Goal: Transaction & Acquisition: Book appointment/travel/reservation

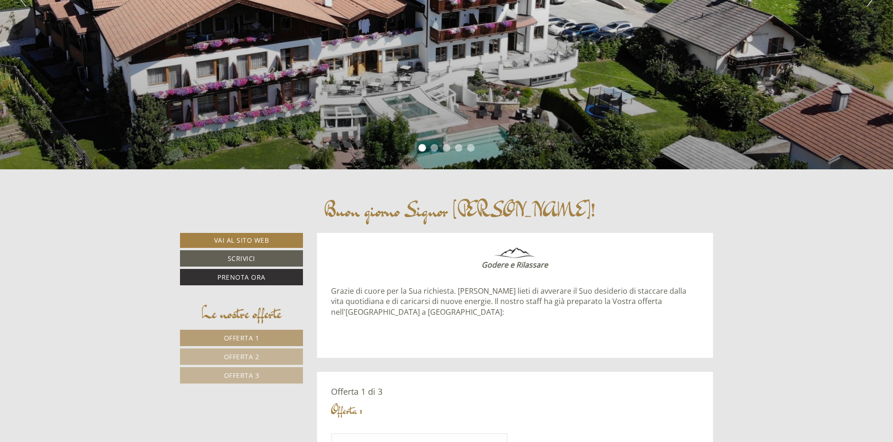
scroll to position [281, 0]
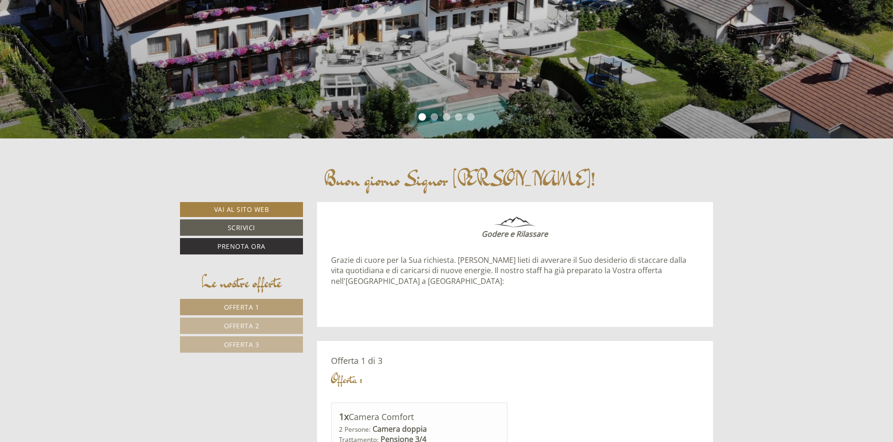
click at [239, 301] on link "Offerta 1" at bounding box center [241, 307] width 123 height 16
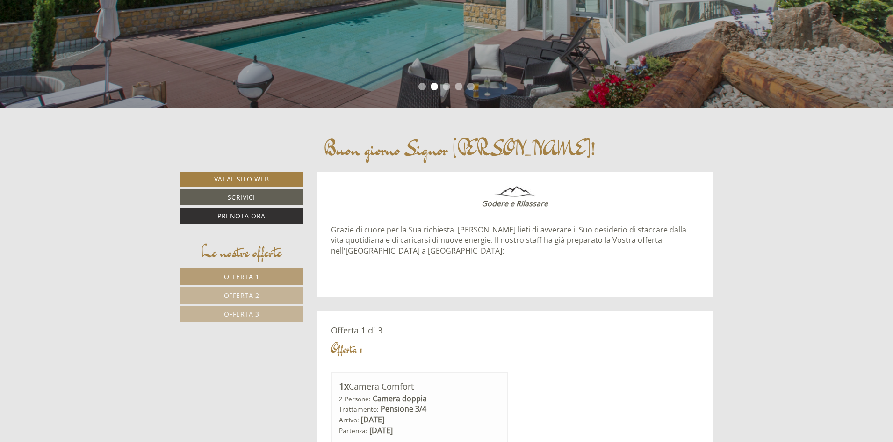
scroll to position [154, 0]
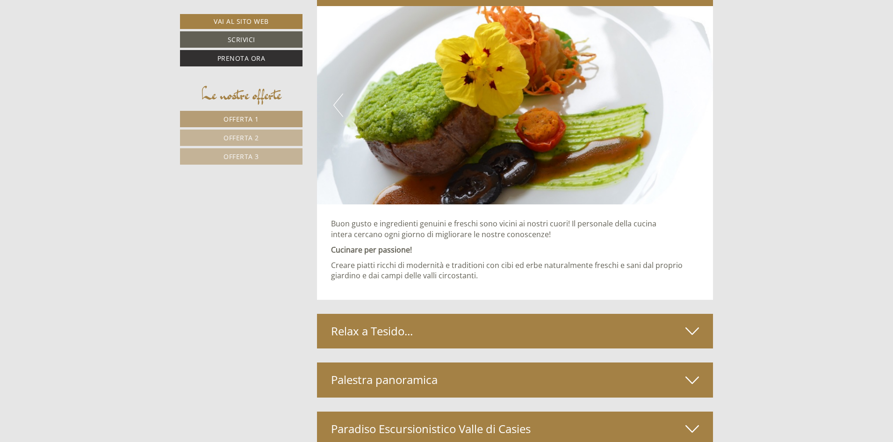
scroll to position [3087, 0]
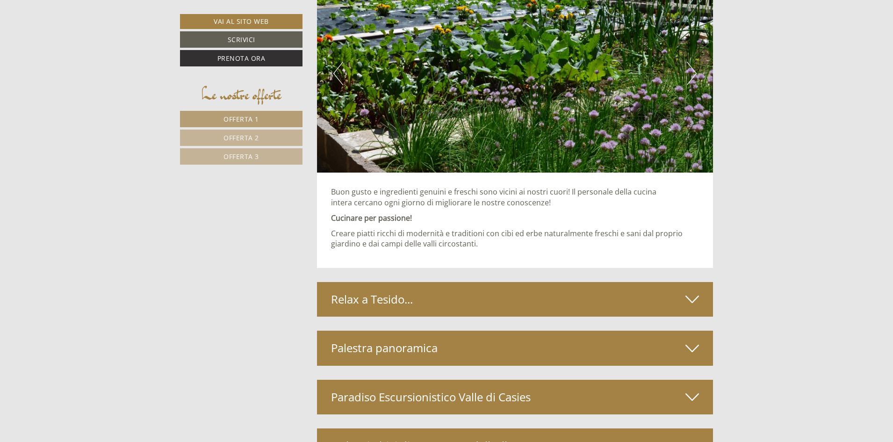
click at [691, 299] on icon at bounding box center [693, 299] width 14 height 16
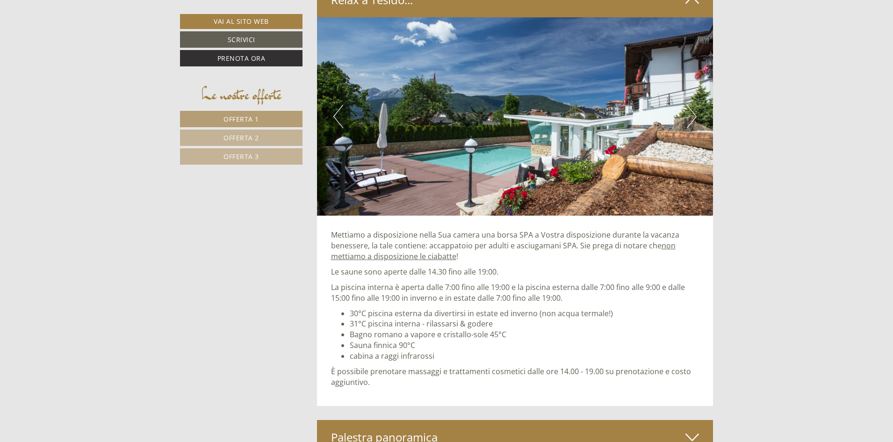
scroll to position [3461, 0]
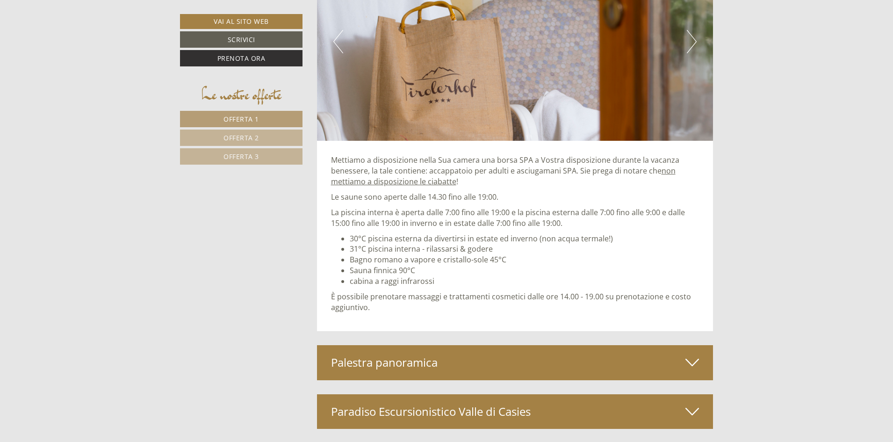
click at [689, 361] on icon at bounding box center [693, 363] width 14 height 16
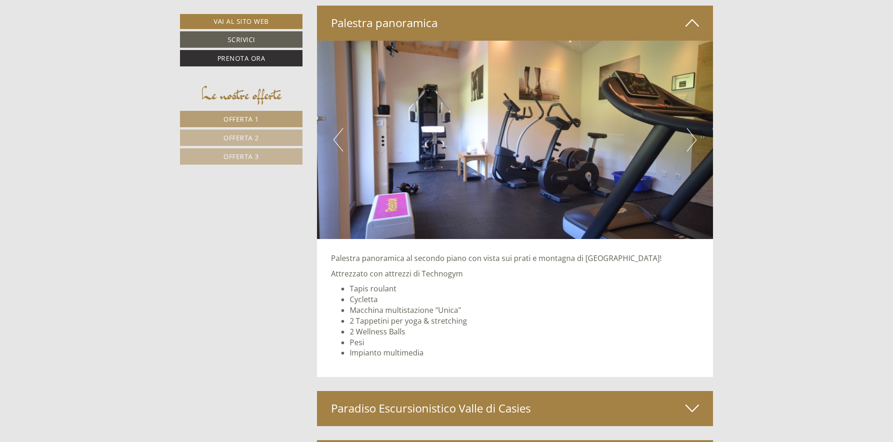
scroll to position [3836, 0]
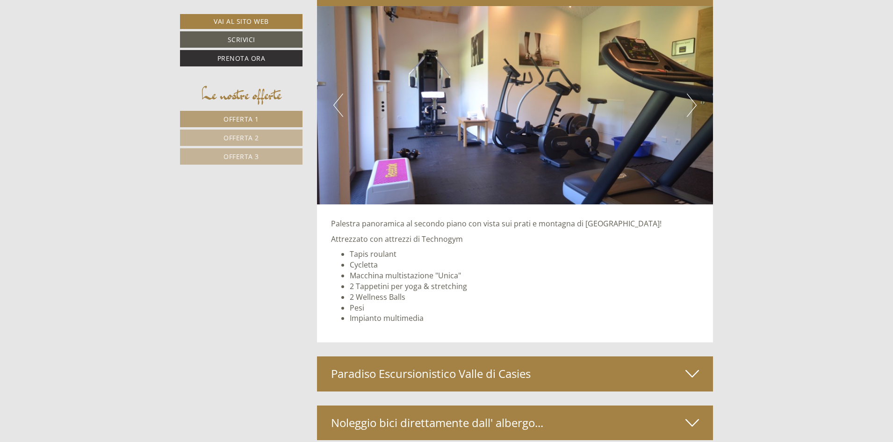
click at [696, 374] on icon at bounding box center [693, 374] width 14 height 16
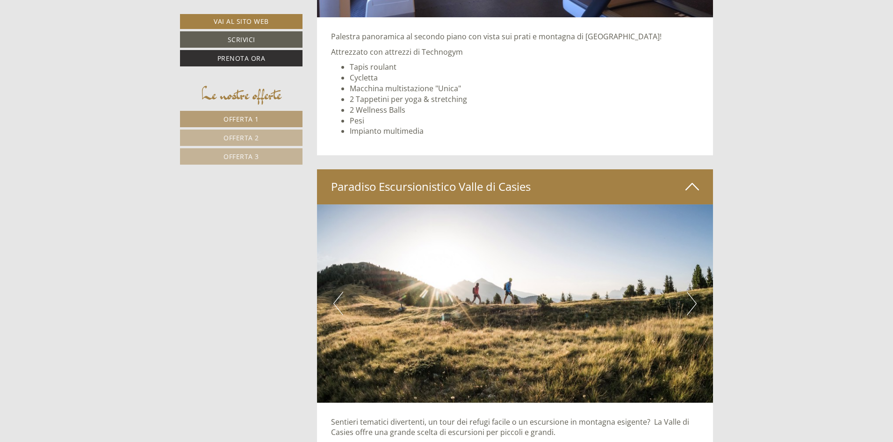
scroll to position [4210, 0]
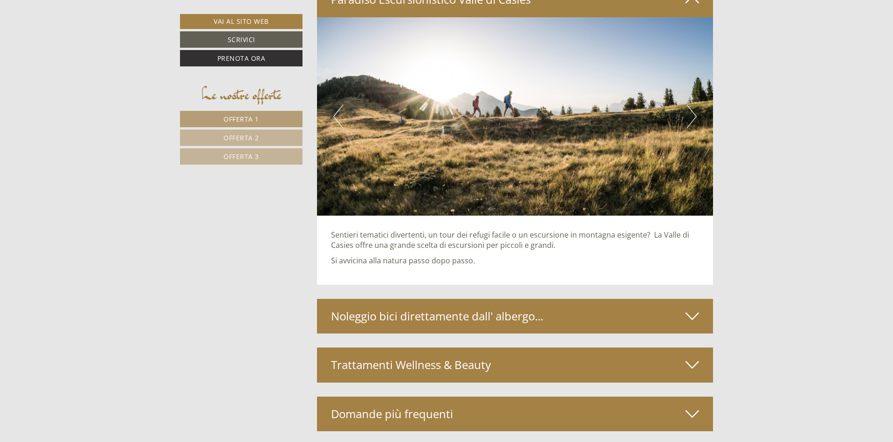
click at [691, 365] on icon at bounding box center [693, 365] width 14 height 16
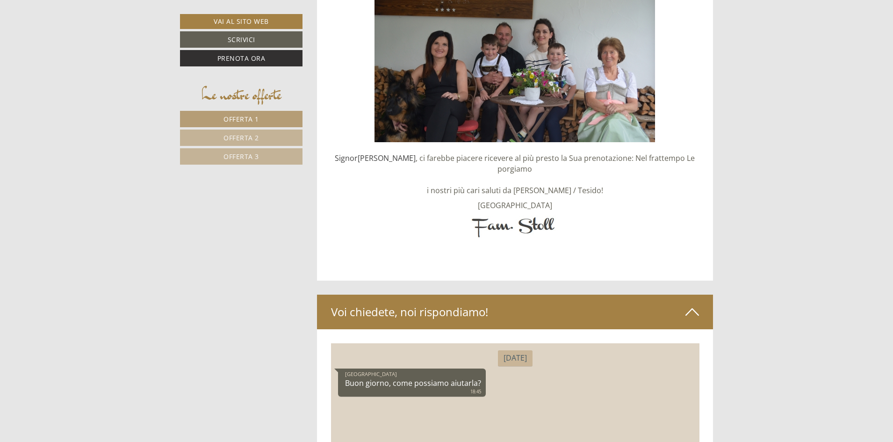
scroll to position [4636, 0]
